Goal: Contribute content: Add original content to the website for others to see

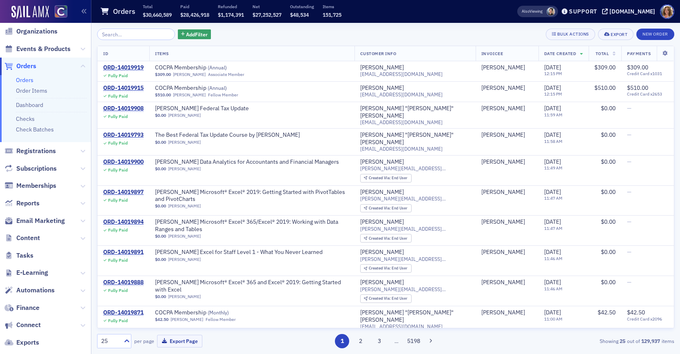
scroll to position [35, 0]
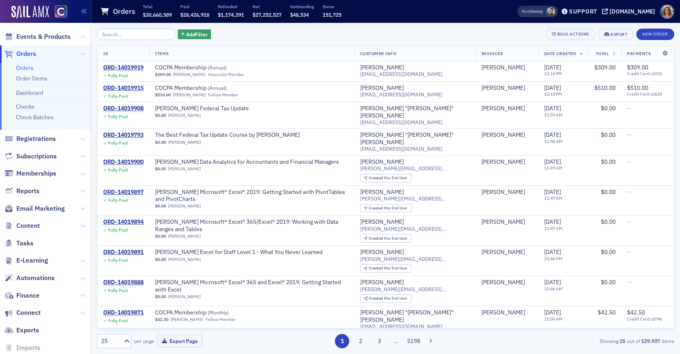
drag, startPoint x: 80, startPoint y: 225, endPoint x: 66, endPoint y: 226, distance: 14.3
click at [80, 226] on icon at bounding box center [82, 226] width 5 height 5
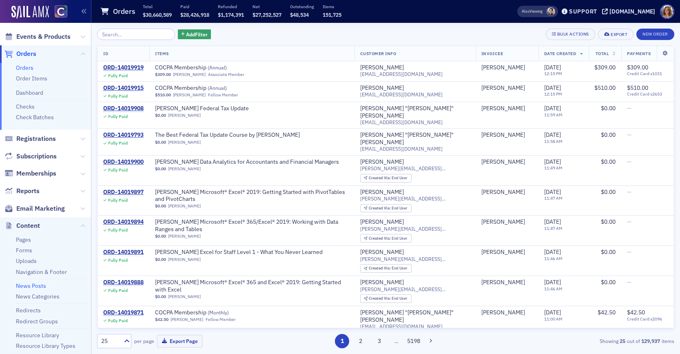
click at [35, 285] on link "News Posts" at bounding box center [31, 285] width 30 height 7
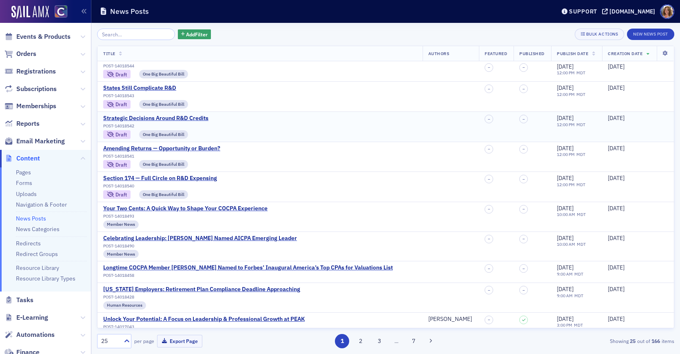
scroll to position [11, 0]
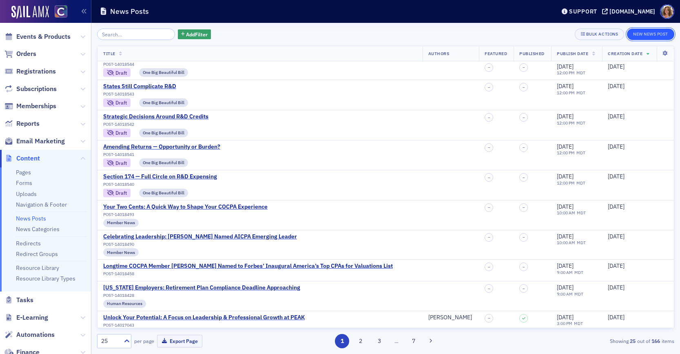
click at [640, 35] on button "New News Post" at bounding box center [650, 34] width 47 height 11
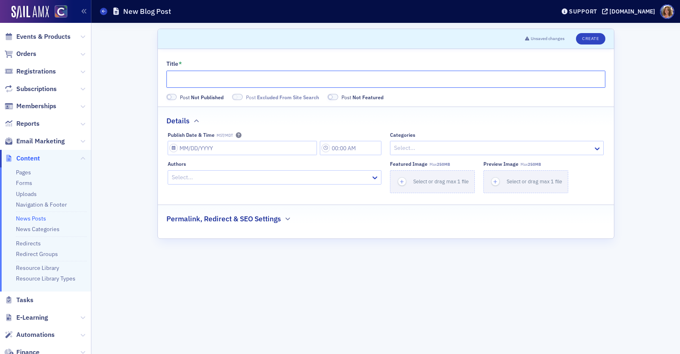
click at [209, 80] on input "Title *" at bounding box center [385, 79] width 439 height 17
type input "Be Prepared: The Quality Management Standards Are Coming"
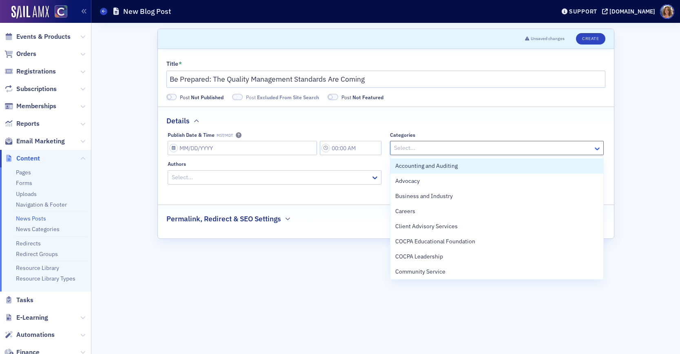
click at [596, 148] on icon at bounding box center [597, 148] width 8 height 8
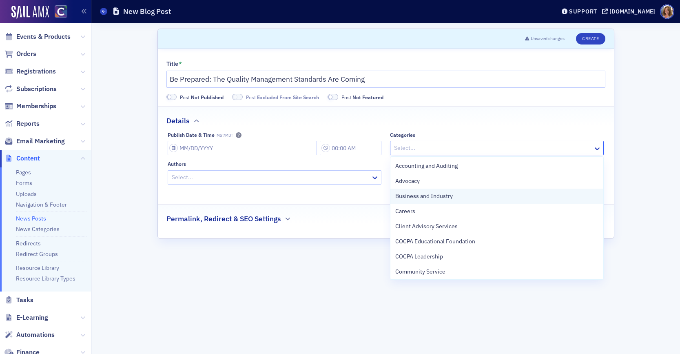
scroll to position [2, 0]
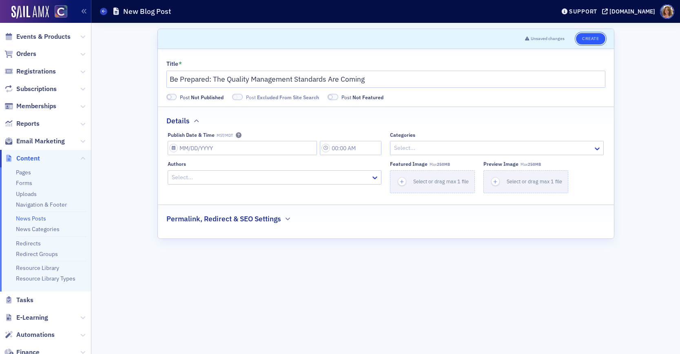
click at [591, 39] on button "Create" at bounding box center [590, 38] width 29 height 11
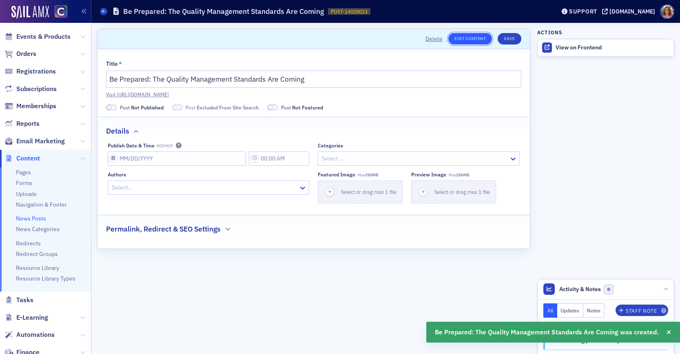
click at [464, 37] on link "Edit Content" at bounding box center [470, 38] width 44 height 11
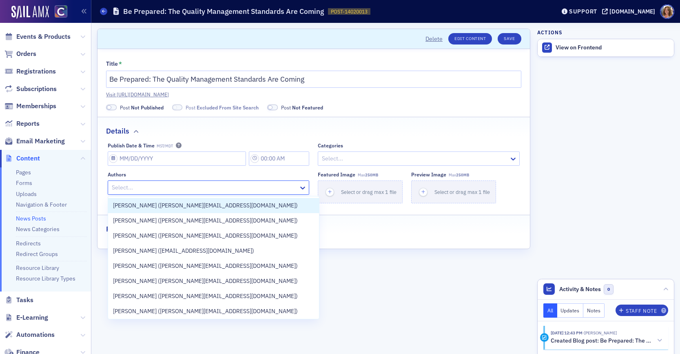
click at [205, 188] on div at bounding box center [204, 187] width 187 height 10
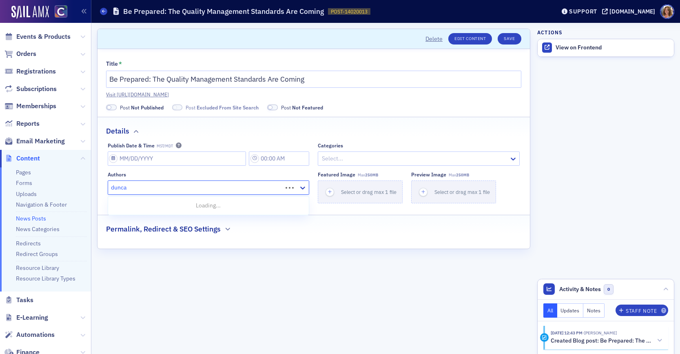
type input "[PERSON_NAME]"
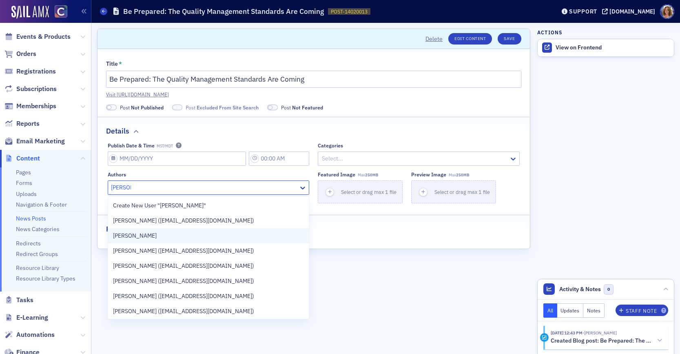
click at [154, 232] on div "[PERSON_NAME]" at bounding box center [208, 235] width 191 height 9
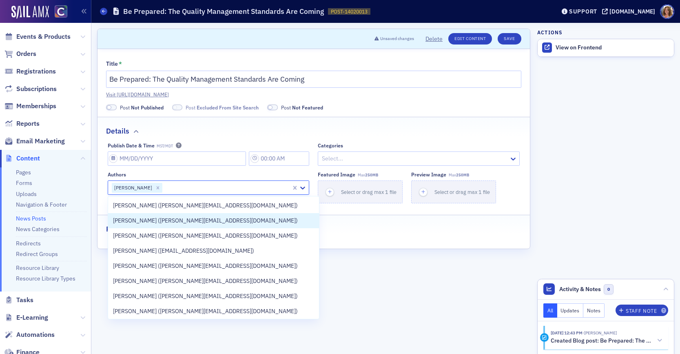
click at [341, 236] on fieldset "Permalink, Redirect & SEO Settings" at bounding box center [313, 226] width 432 height 22
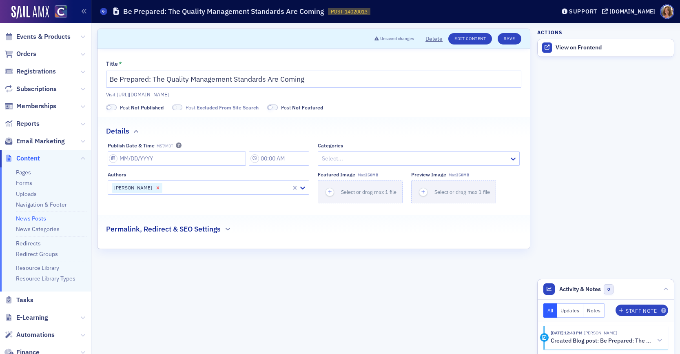
click at [155, 187] on icon "Remove Duncan Will" at bounding box center [158, 188] width 6 height 6
click at [301, 187] on icon at bounding box center [302, 188] width 5 height 3
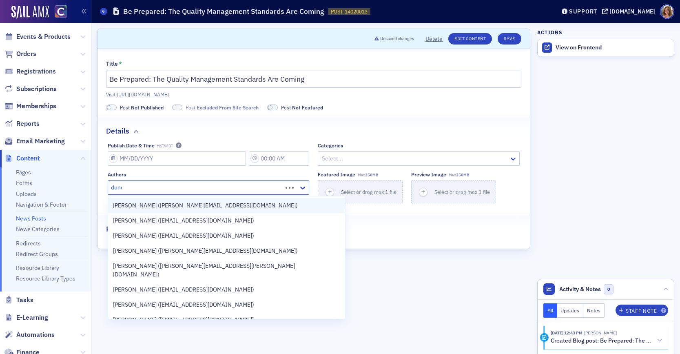
type input "dunca"
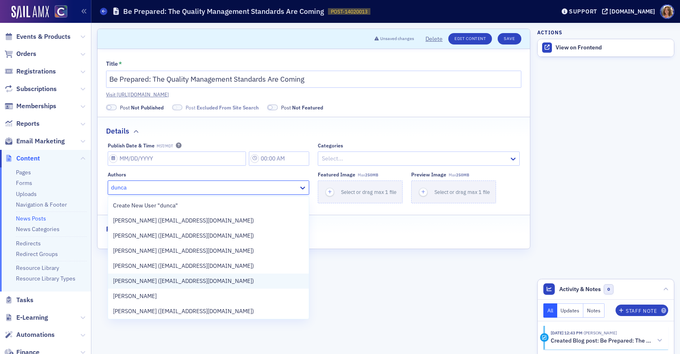
click at [172, 279] on span "[PERSON_NAME] ([EMAIL_ADDRESS][DOMAIN_NAME])" at bounding box center [183, 281] width 141 height 9
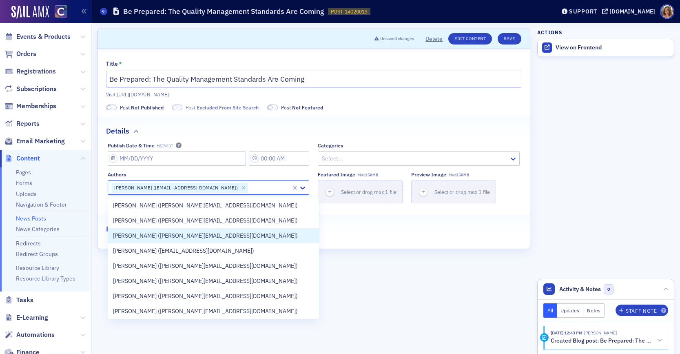
click at [322, 239] on div "Title * Be Prepared: The Quality Management Standards Are Coming Visit [URL][DO…" at bounding box center [313, 148] width 432 height 199
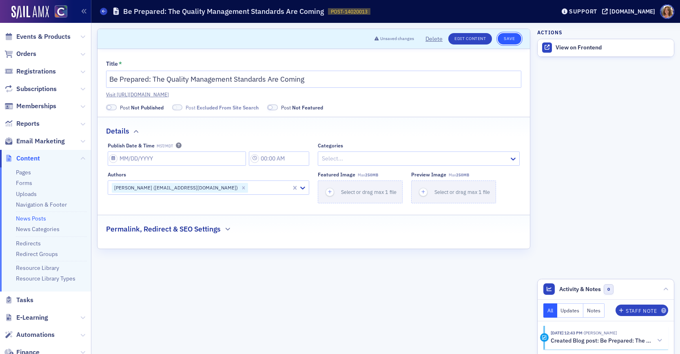
click at [510, 40] on button "Save" at bounding box center [509, 38] width 23 height 11
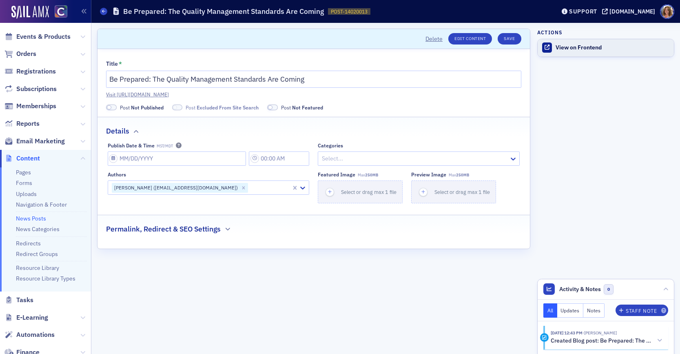
click at [574, 49] on div "View on Frontend" at bounding box center [613, 47] width 114 height 7
click at [510, 39] on button "Save" at bounding box center [509, 38] width 23 height 11
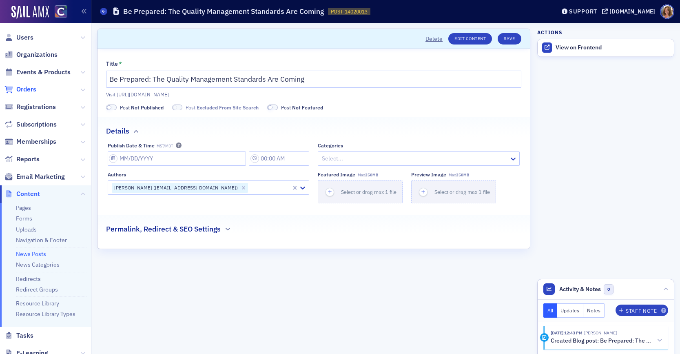
click at [29, 88] on span "Orders" at bounding box center [26, 89] width 20 height 9
